Goal: Task Accomplishment & Management: Complete application form

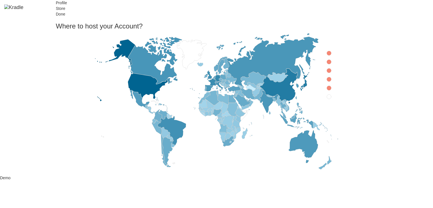
click at [327, 73] on icon at bounding box center [329, 71] width 5 height 5
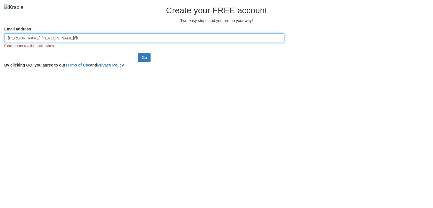
type input "[PERSON_NAME][EMAIL_ADDRESS][PERSON_NAME][PERSON_NAME][DOMAIN_NAME]"
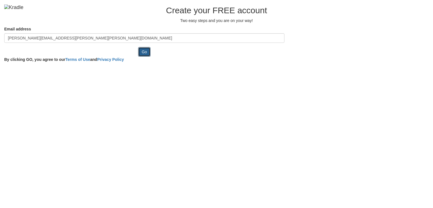
click at [138, 57] on input "Go" at bounding box center [144, 52] width 13 height 10
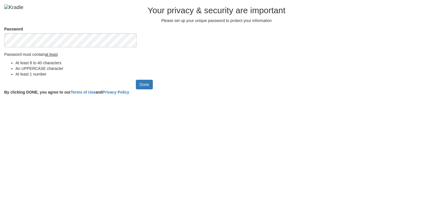
click at [136, 80] on input "Done" at bounding box center [144, 85] width 17 height 10
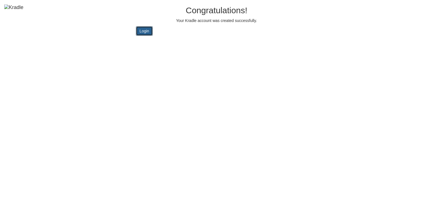
click at [136, 36] on link "Login" at bounding box center [144, 31] width 17 height 10
